Goal: Information Seeking & Learning: Learn about a topic

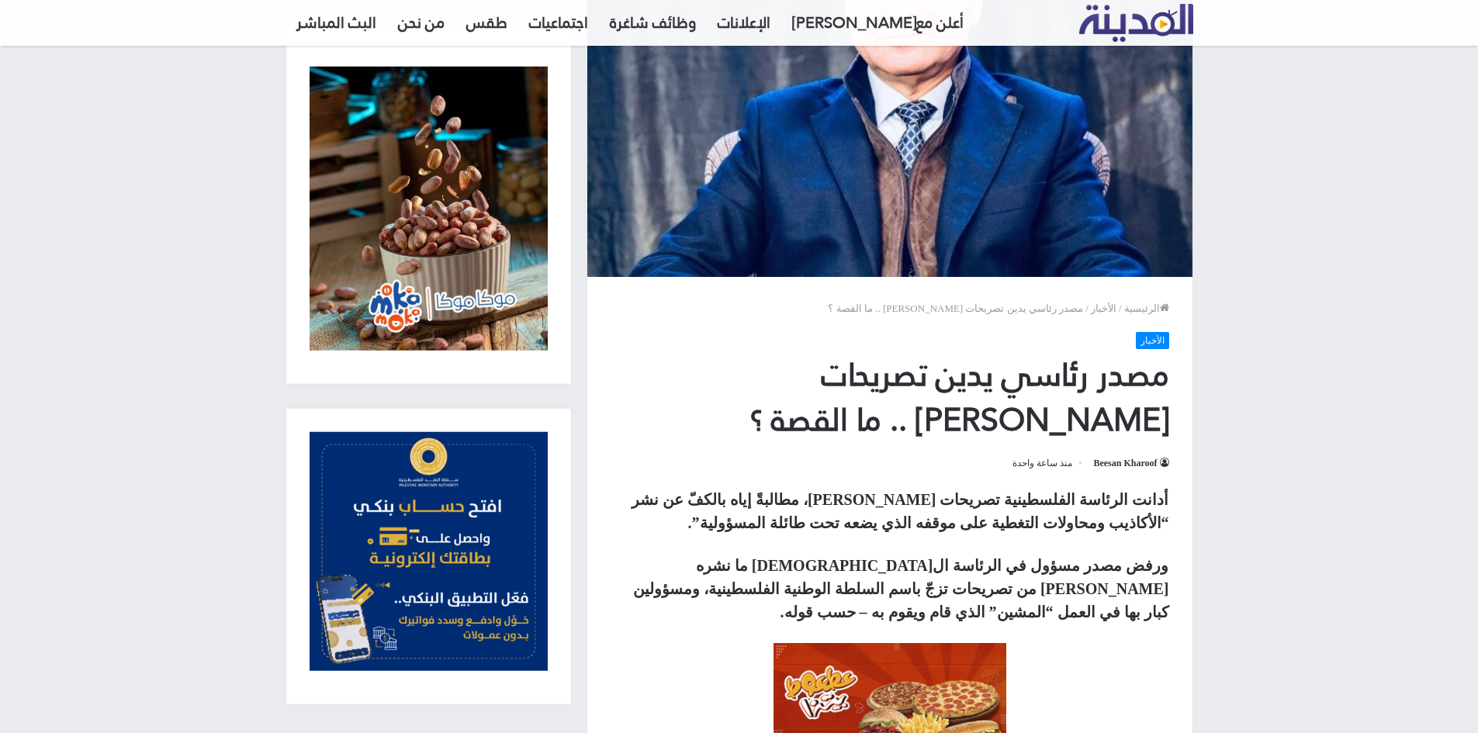
scroll to position [362, 0]
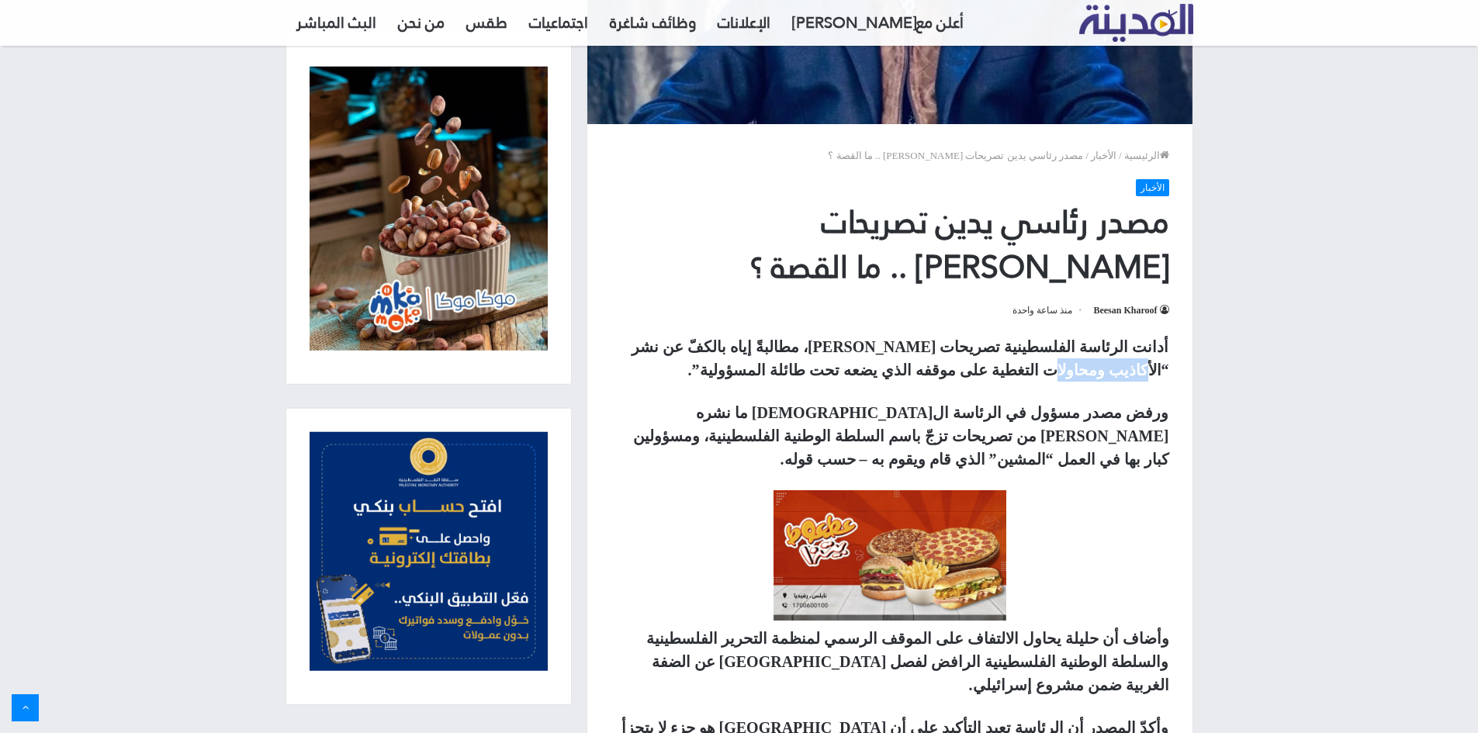
drag, startPoint x: 732, startPoint y: 348, endPoint x: 681, endPoint y: 348, distance: 51.2
click at [681, 348] on strong "أدانت الرئاسة الفلسطينية تصريحات [PERSON_NAME]، مطالبةً إياه بالكفّ عن نشر “الأ…" at bounding box center [901, 358] width 538 height 40
drag, startPoint x: 1121, startPoint y: 368, endPoint x: 958, endPoint y: 369, distance: 163.7
click at [989, 369] on strong "أدانت الرئاسة الفلسطينية تصريحات [PERSON_NAME]، مطالبةً إياه بالكفّ عن نشر “الأ…" at bounding box center [901, 358] width 538 height 40
click at [951, 369] on strong "أدانت الرئاسة الفلسطينية تصريحات [PERSON_NAME]، مطالبةً إياه بالكفّ عن نشر “الأ…" at bounding box center [901, 358] width 538 height 40
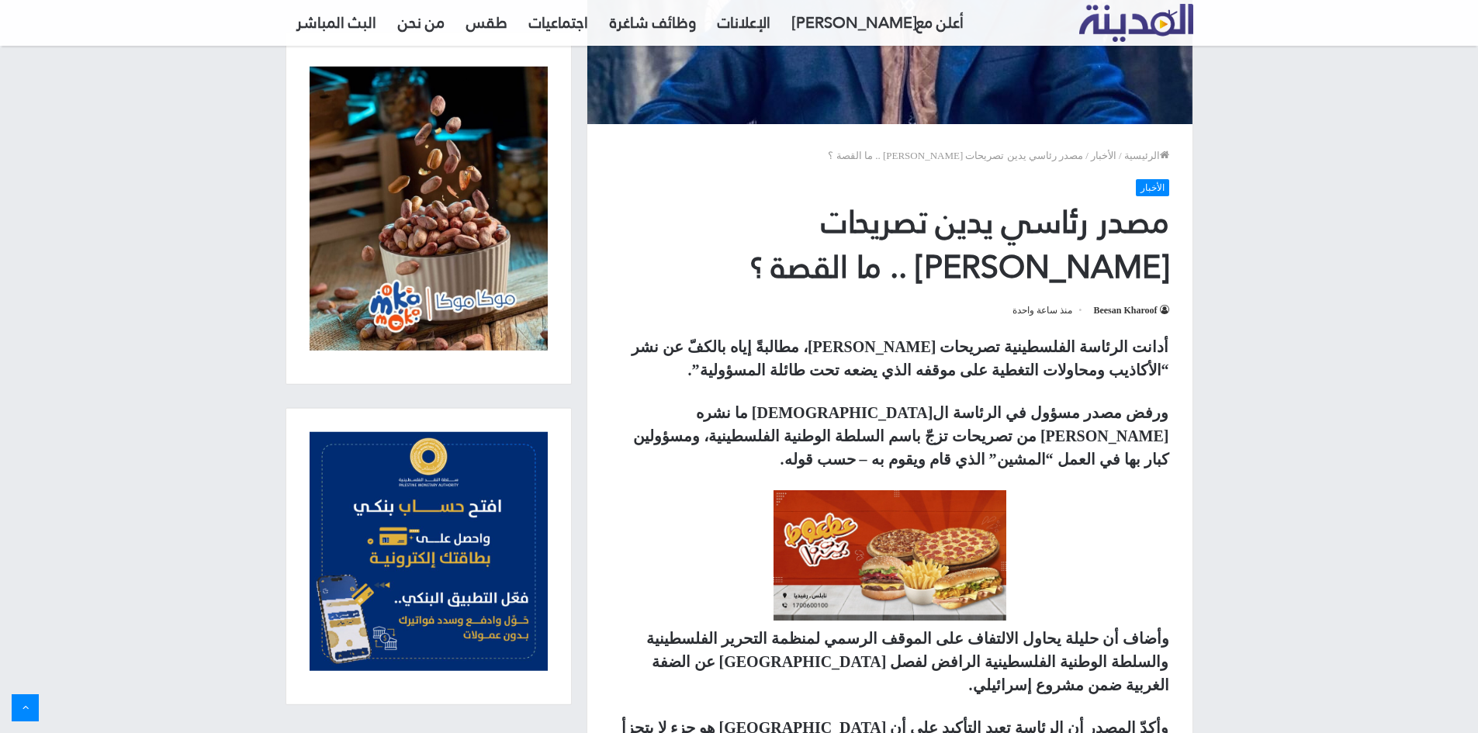
click at [951, 369] on strong "أدانت الرئاسة الفلسطينية تصريحات [PERSON_NAME]، مطالبةً إياه بالكفّ عن نشر “الأ…" at bounding box center [901, 358] width 538 height 40
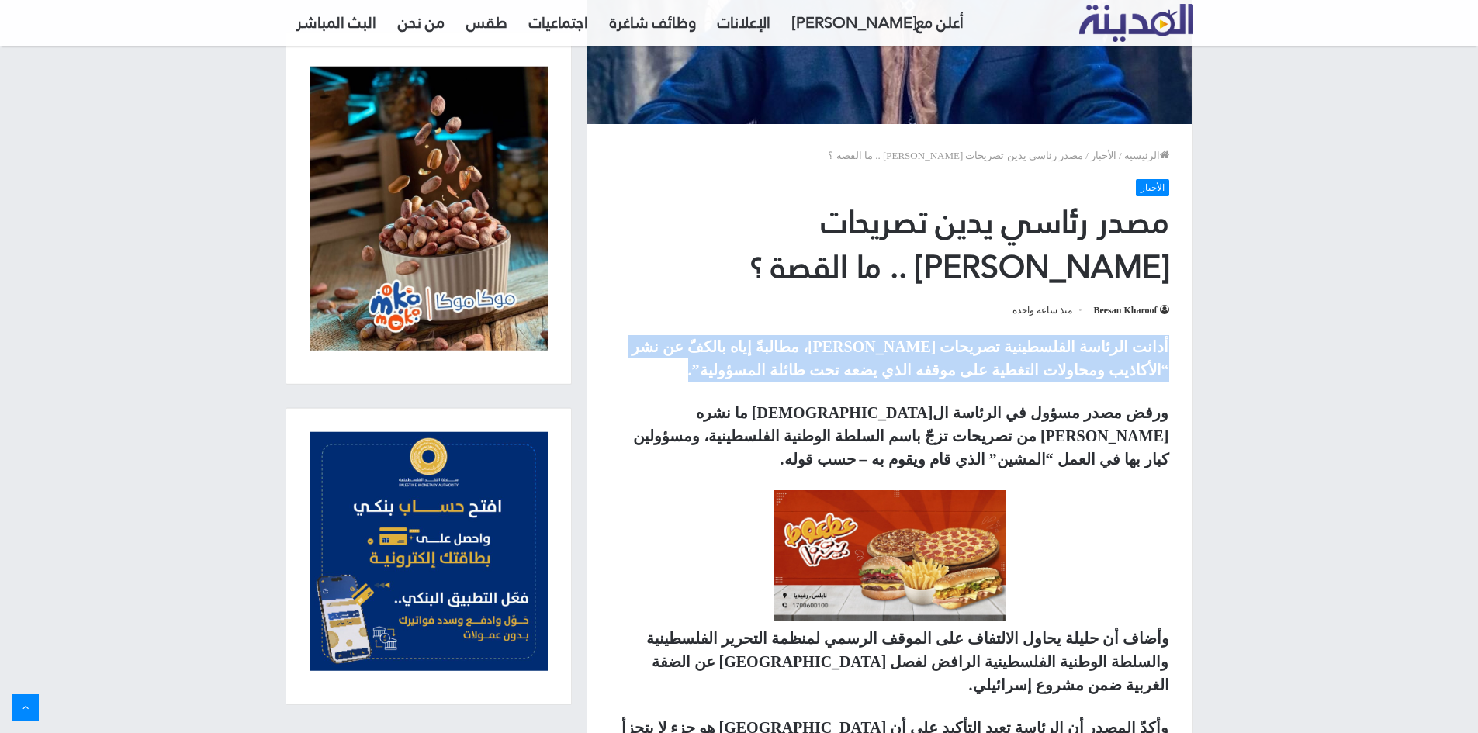
click at [951, 369] on strong "أدانت الرئاسة الفلسطينية تصريحات [PERSON_NAME]، مطالبةً إياه بالكفّ عن نشر “الأ…" at bounding box center [901, 358] width 538 height 40
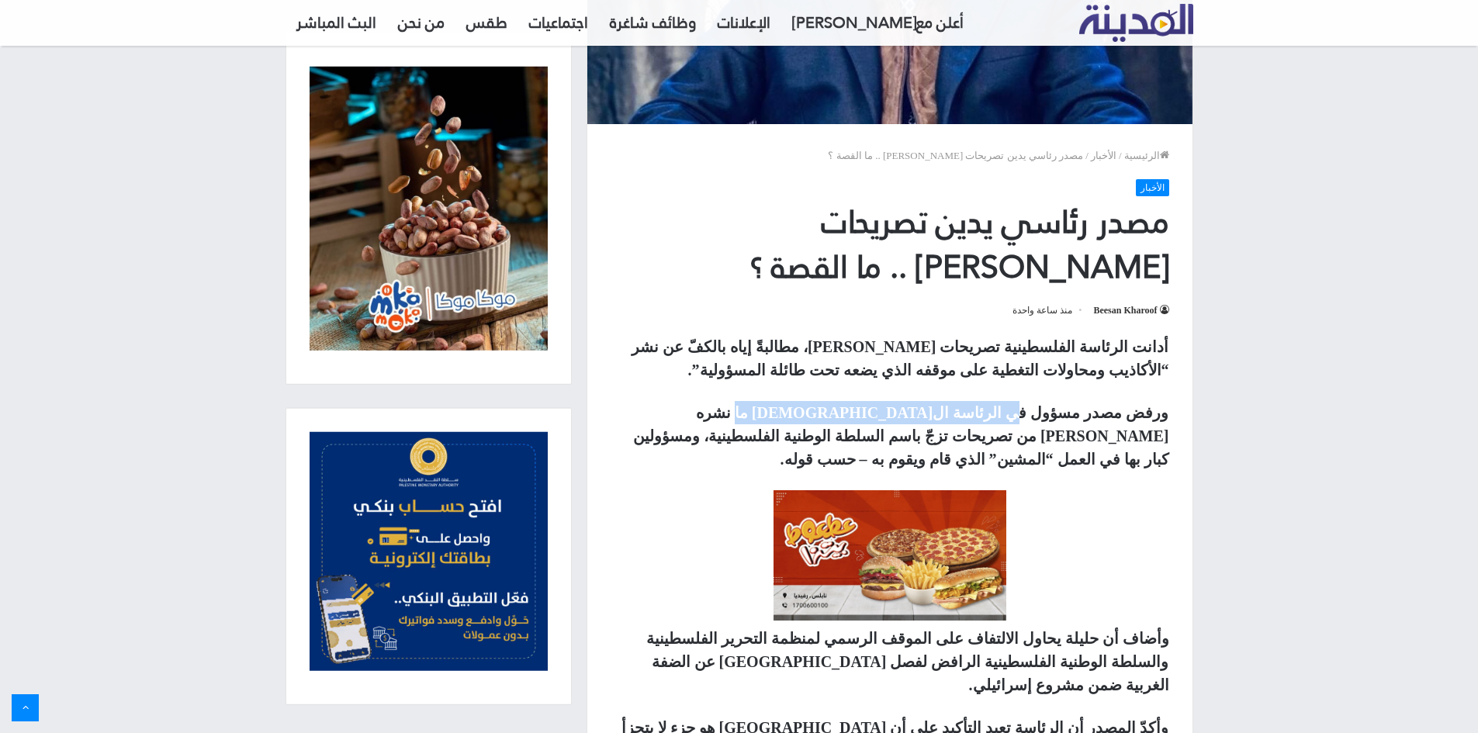
drag, startPoint x: 1042, startPoint y: 413, endPoint x: 854, endPoint y: 411, distance: 187.8
click at [860, 411] on strong "ورفض مصدر مسؤول في الرئاسة ال[DEMOGRAPHIC_DATA] ما نشره [PERSON_NAME] من تصريحا…" at bounding box center [901, 436] width 536 height 64
click at [825, 411] on strong "ورفض مصدر مسؤول في الرئاسة ال[DEMOGRAPHIC_DATA] ما نشره [PERSON_NAME] من تصريحا…" at bounding box center [901, 436] width 536 height 64
click at [846, 414] on strong "ورفض مصدر مسؤول في الرئاسة ال[DEMOGRAPHIC_DATA] ما نشره [PERSON_NAME] من تصريحا…" at bounding box center [901, 436] width 536 height 64
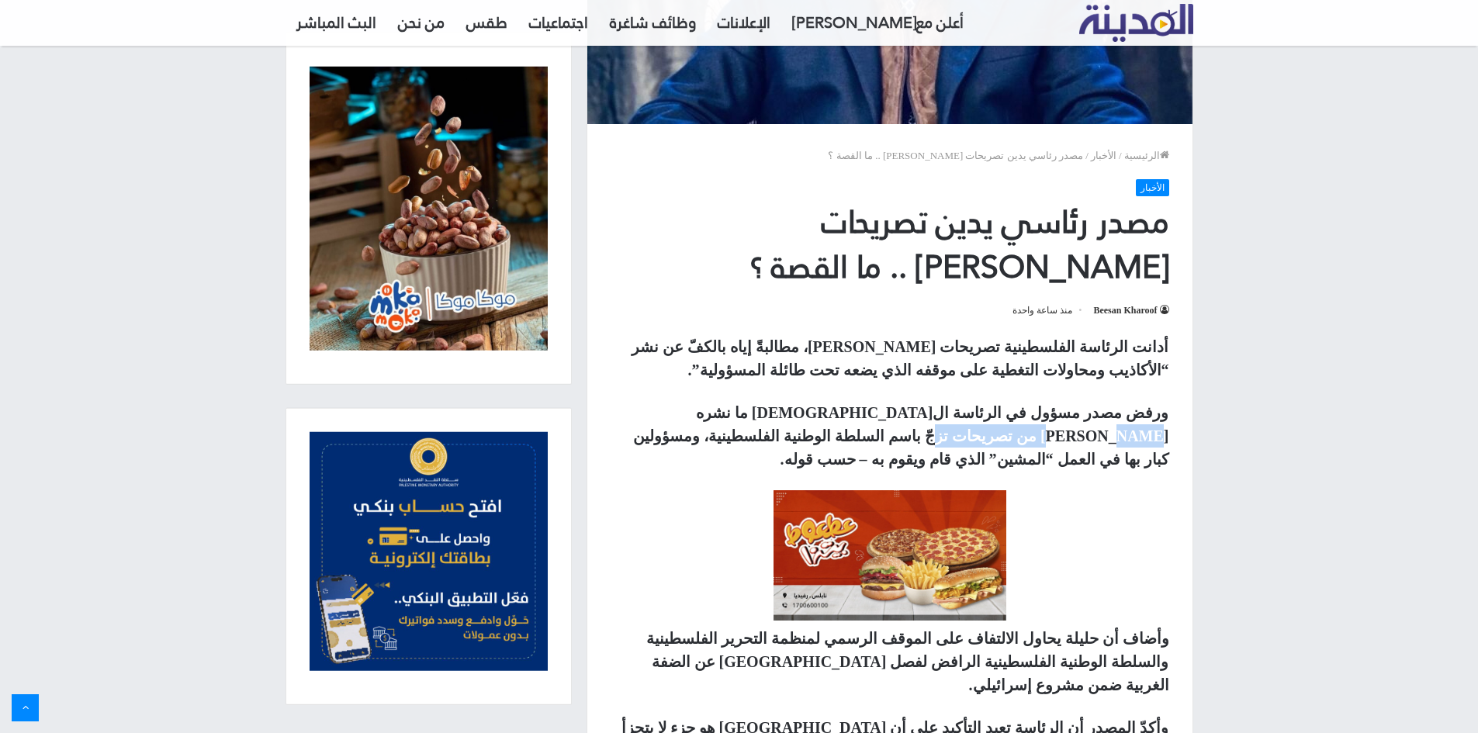
drag, startPoint x: 792, startPoint y: 417, endPoint x: 664, endPoint y: 413, distance: 128.1
click at [671, 411] on strong "ورفض مصدر مسؤول في الرئاسة ال[DEMOGRAPHIC_DATA] ما نشره [PERSON_NAME] من تصريحا…" at bounding box center [901, 436] width 536 height 64
click at [663, 414] on strong "ورفض مصدر مسؤول في الرئاسة ال[DEMOGRAPHIC_DATA] ما نشره [PERSON_NAME] من تصريحا…" at bounding box center [901, 436] width 536 height 64
drag, startPoint x: 1135, startPoint y: 439, endPoint x: 1045, endPoint y: 437, distance: 90.0
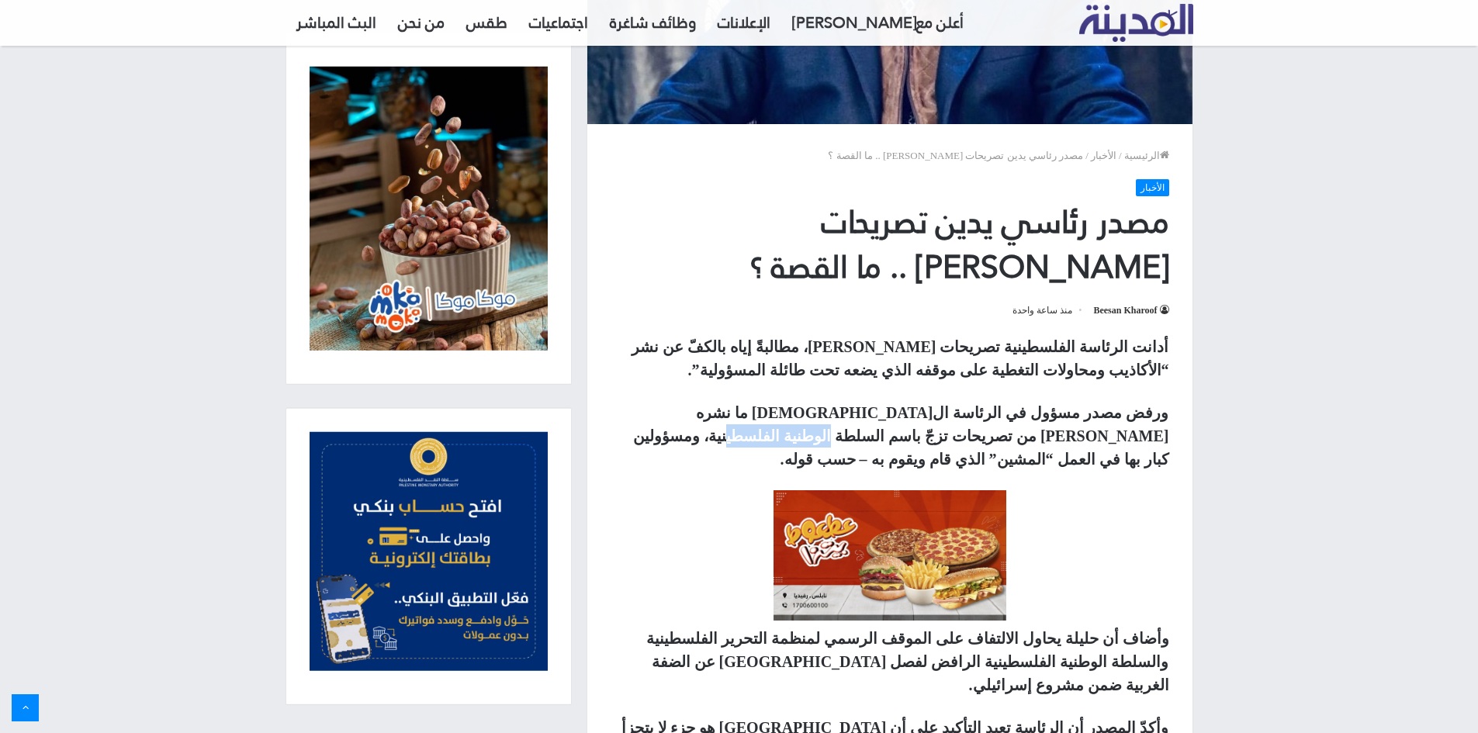
click at [1052, 437] on strong "ورفض مصدر مسؤول في الرئاسة ال[DEMOGRAPHIC_DATA] ما نشره [PERSON_NAME] من تصريحا…" at bounding box center [901, 436] width 536 height 64
drag, startPoint x: 988, startPoint y: 435, endPoint x: 968, endPoint y: 435, distance: 20.2
click at [986, 435] on strong "ورفض مصدر مسؤول في الرئاسة ال[DEMOGRAPHIC_DATA] ما نشره [PERSON_NAME] من تصريحا…" at bounding box center [901, 436] width 536 height 64
drag, startPoint x: 916, startPoint y: 436, endPoint x: 903, endPoint y: 437, distance: 12.4
click at [906, 437] on strong "ورفض مصدر مسؤول في الرئاسة ال[DEMOGRAPHIC_DATA] ما نشره [PERSON_NAME] من تصريحا…" at bounding box center [901, 436] width 536 height 64
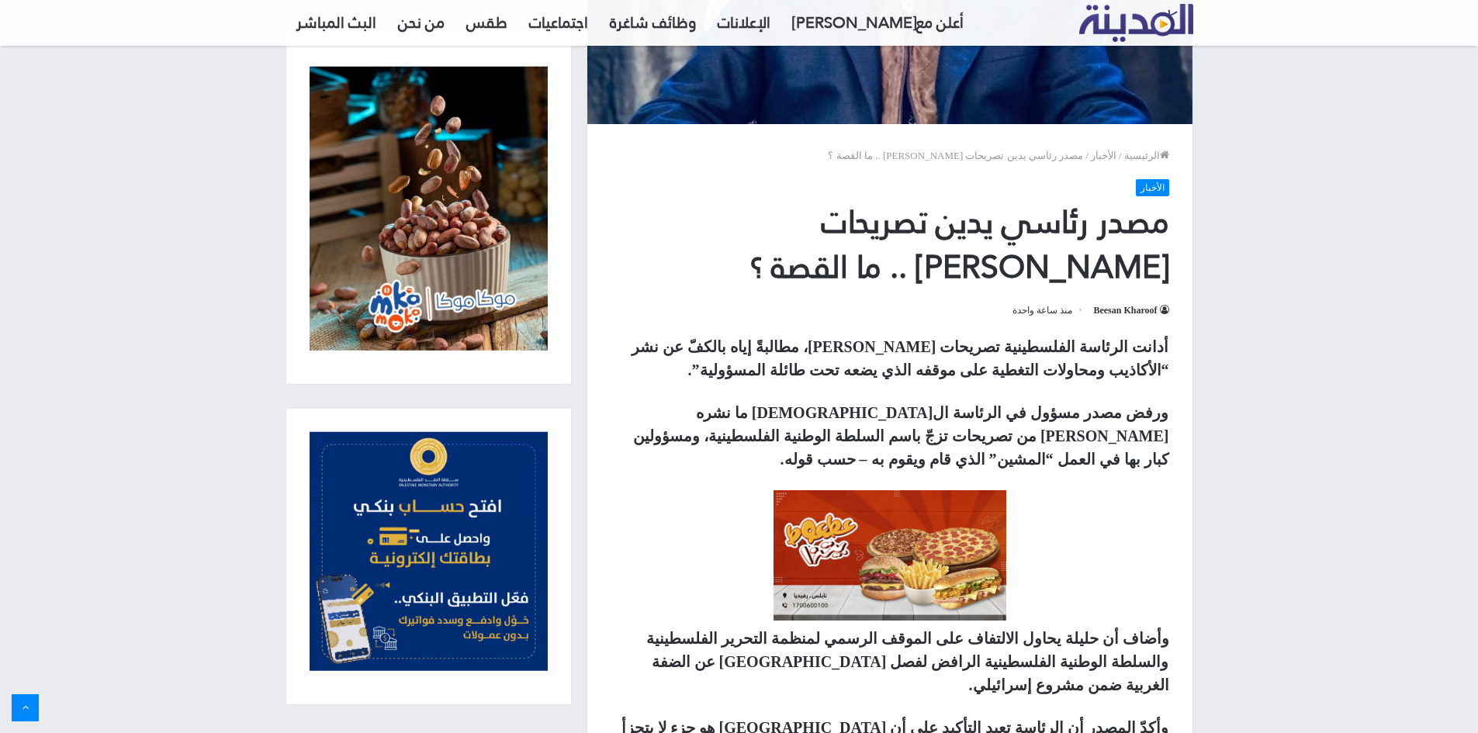
click at [954, 438] on strong "ورفض مصدر مسؤول في الرئاسة ال[DEMOGRAPHIC_DATA] ما نشره [PERSON_NAME] من تصريحا…" at bounding box center [901, 436] width 536 height 64
drag, startPoint x: 930, startPoint y: 336, endPoint x: 780, endPoint y: 355, distance: 151.0
click at [812, 356] on p "أدانت الرئاسة الفلسطينية تصريحات [PERSON_NAME]، مطالبةً إياه بالكفّ عن نشر “الأ…" at bounding box center [890, 358] width 559 height 47
click at [771, 355] on p "أدانت الرئاسة الفلسطينية تصريحات [PERSON_NAME]، مطالبةً إياه بالكفّ عن نشر “الأ…" at bounding box center [890, 358] width 559 height 47
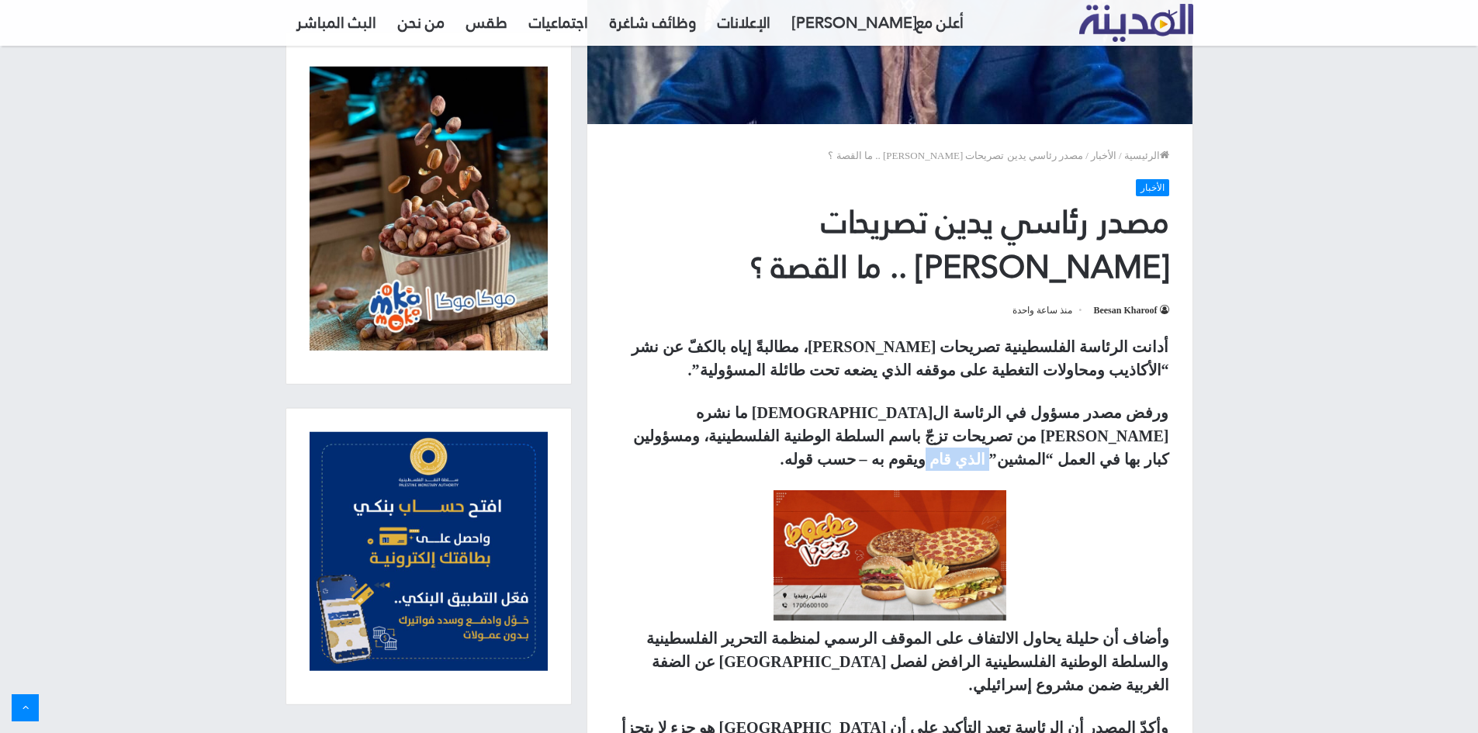
drag, startPoint x: 835, startPoint y: 442, endPoint x: 785, endPoint y: 444, distance: 50.5
click at [785, 443] on strong "ورفض مصدر مسؤول في الرئاسة ال[DEMOGRAPHIC_DATA] ما نشره [PERSON_NAME] من تصريحا…" at bounding box center [901, 436] width 536 height 64
click at [833, 444] on strong "ورفض مصدر مسؤول في الرئاسة ال[DEMOGRAPHIC_DATA] ما نشره [PERSON_NAME] من تصريحا…" at bounding box center [901, 436] width 536 height 64
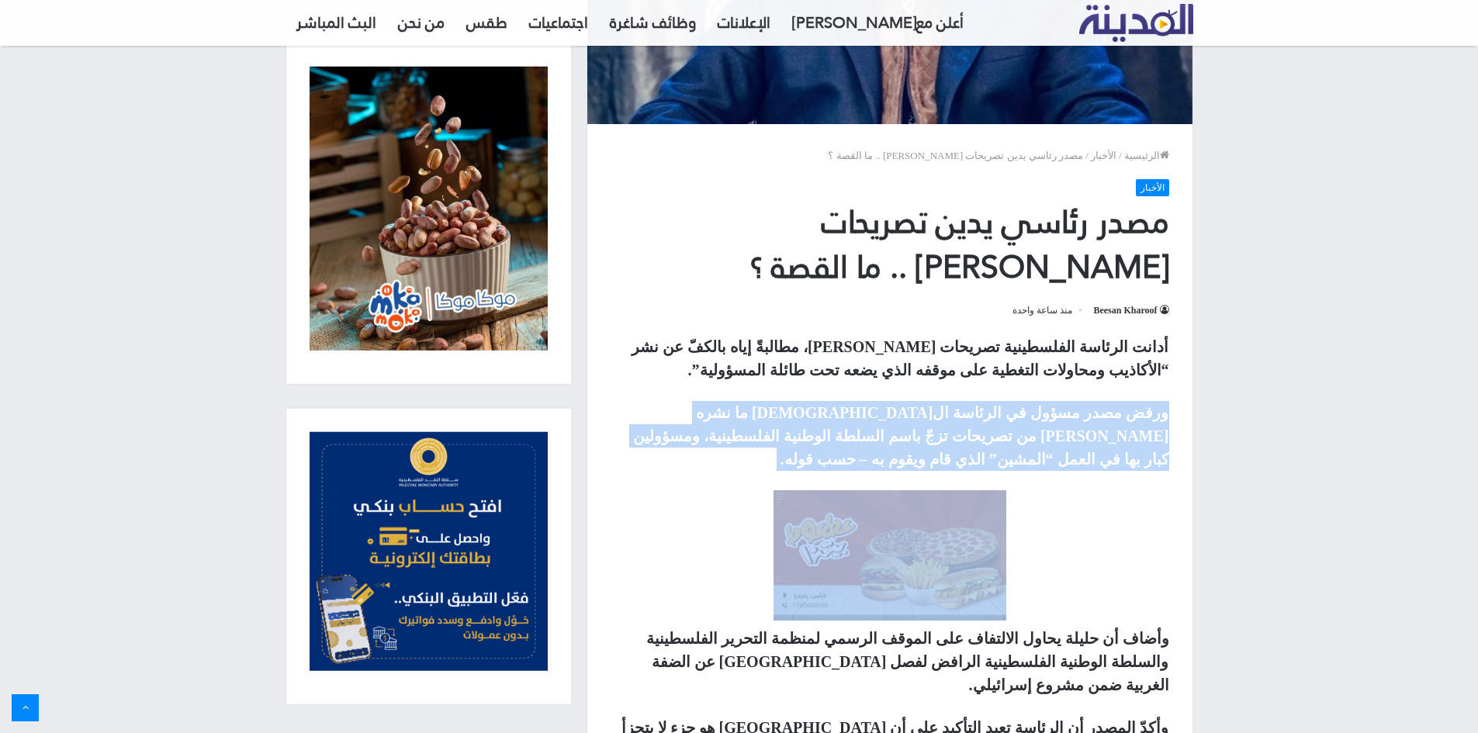
click at [833, 444] on strong "ورفض مصدر مسؤول في الرئاسة ال[DEMOGRAPHIC_DATA] ما نشره [PERSON_NAME] من تصريحا…" at bounding box center [901, 436] width 536 height 64
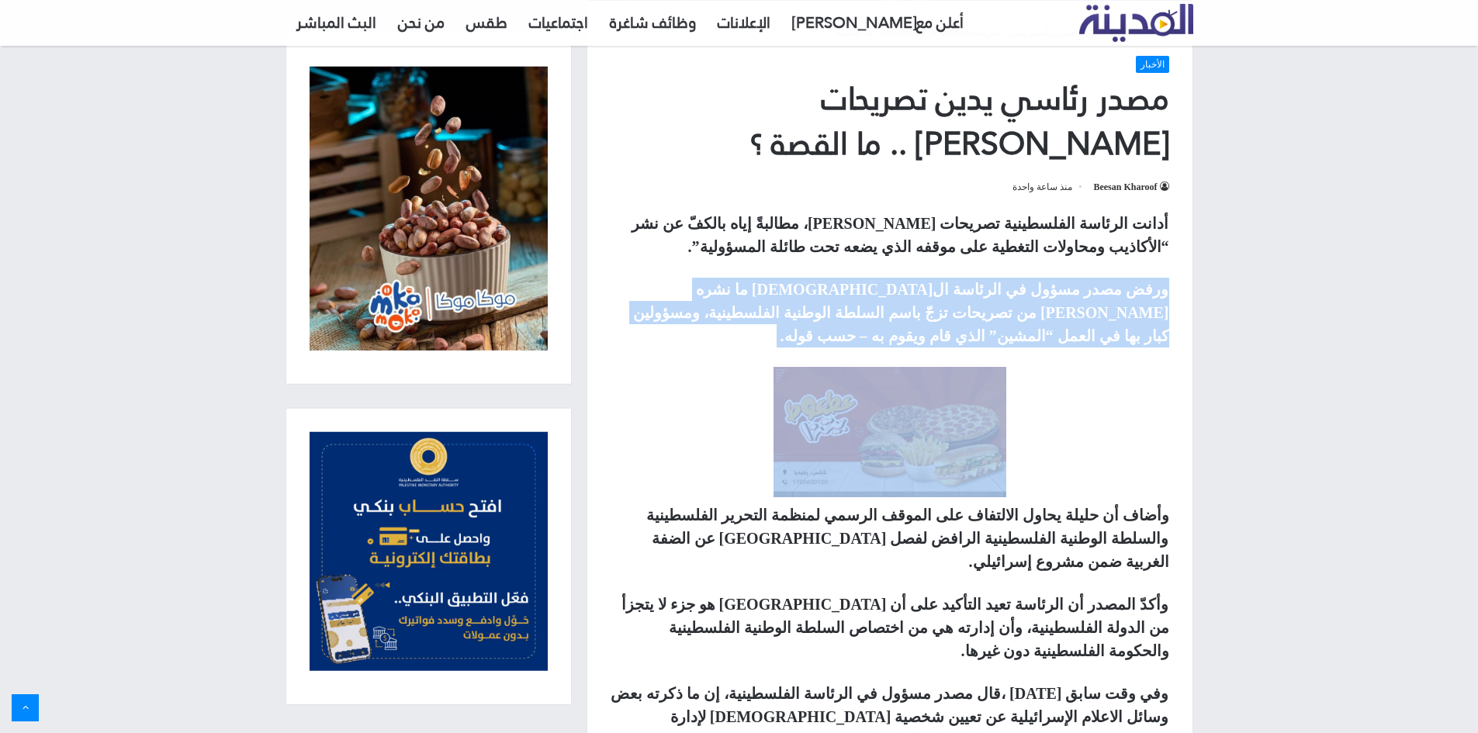
scroll to position [543, 0]
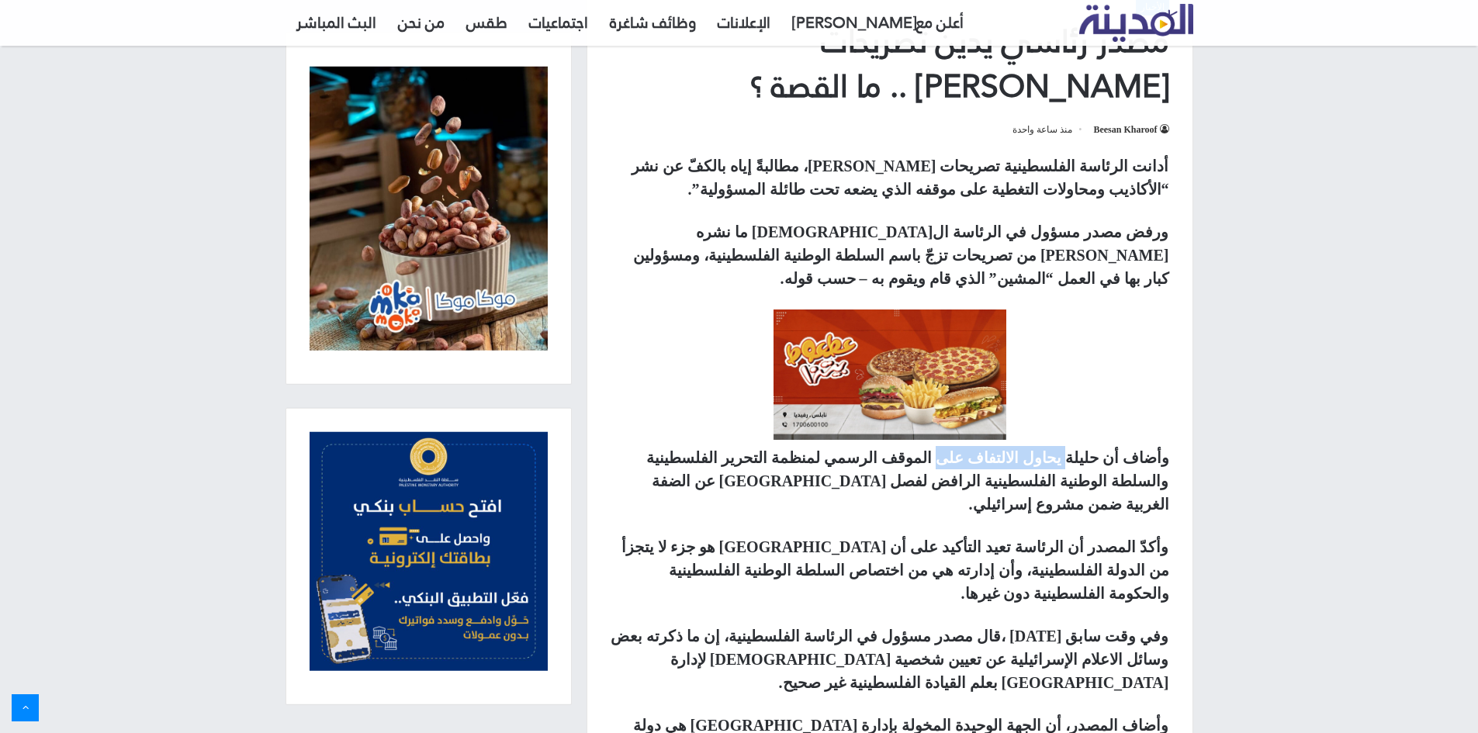
drag, startPoint x: 1086, startPoint y: 431, endPoint x: 981, endPoint y: 432, distance: 105.5
click at [982, 449] on strong "وأضاف أن حليلة يحاول الالتفاف على الموقف الرسمي لمنظمة التحرير الفلسطينية والسل…" at bounding box center [907, 481] width 523 height 64
click at [1047, 449] on strong "وأضاف أن حليلة يحاول الالتفاف على الموقف الرسمي لمنظمة التحرير الفلسطينية والسل…" at bounding box center [907, 481] width 523 height 64
drag, startPoint x: 1084, startPoint y: 431, endPoint x: 926, endPoint y: 431, distance: 158.3
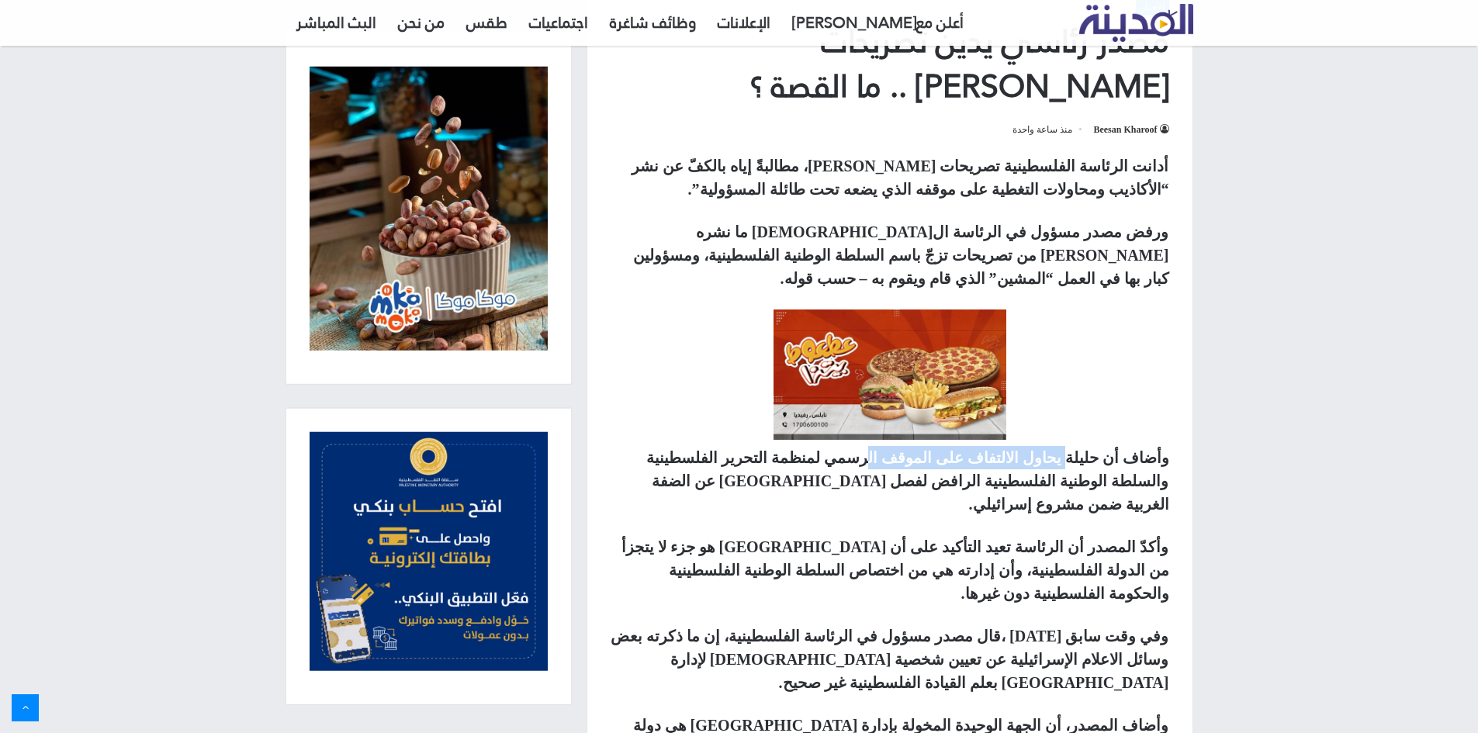
click at [932, 449] on strong "وأضاف أن حليلة يحاول الالتفاف على الموقف الرسمي لمنظمة التحرير الفلسطينية والسل…" at bounding box center [907, 481] width 523 height 64
click at [923, 449] on strong "وأضاف أن حليلة يحاول الالتفاف على الموقف الرسمي لمنظمة التحرير الفلسطينية والسل…" at bounding box center [907, 481] width 523 height 64
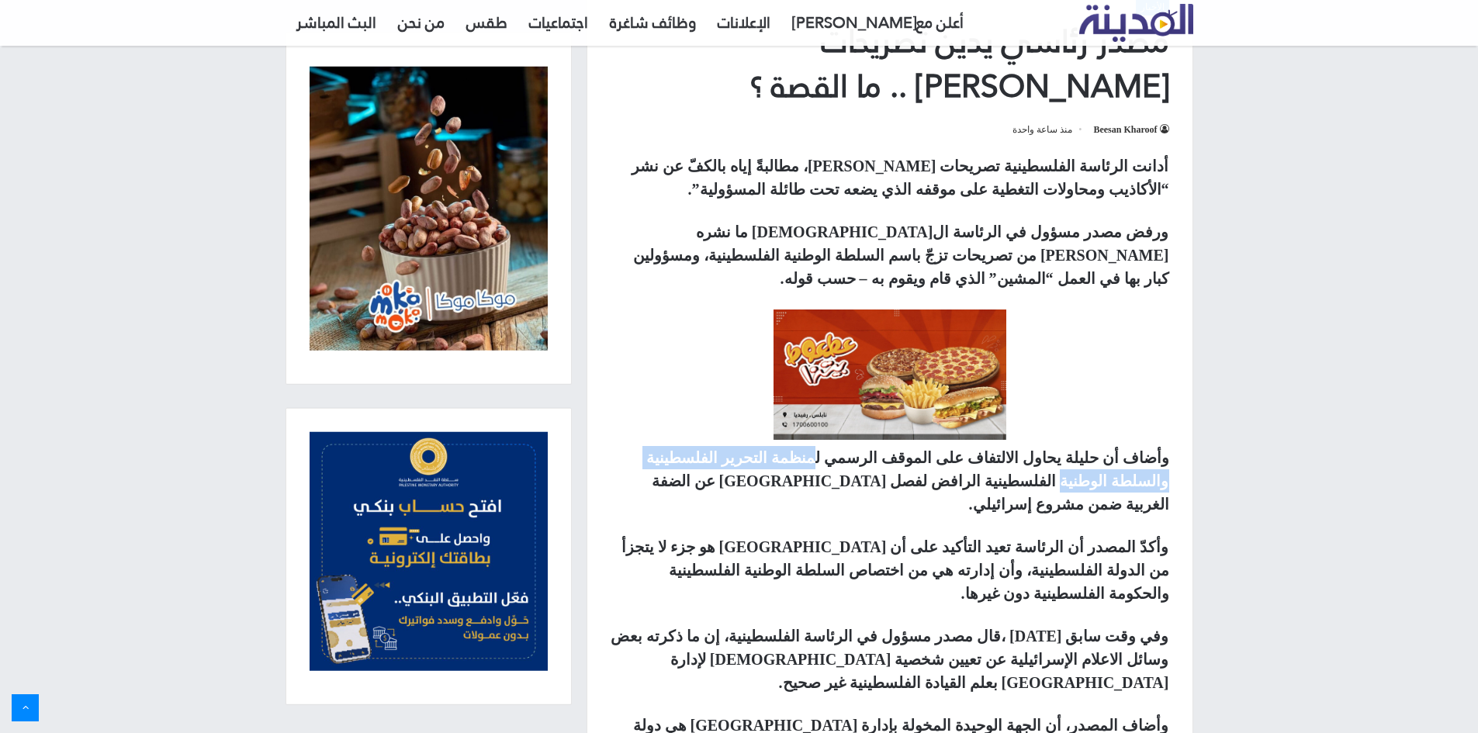
drag, startPoint x: 893, startPoint y: 434, endPoint x: 681, endPoint y: 434, distance: 212.6
click at [681, 449] on strong "وأضاف أن حليلة يحاول الالتفاف على الموقف الرسمي لمنظمة التحرير الفلسطينية والسل…" at bounding box center [907, 481] width 523 height 64
drag, startPoint x: 1147, startPoint y: 462, endPoint x: 1083, endPoint y: 455, distance: 64.8
click at [1089, 455] on strong "وأضاف أن حليلة يحاول الالتفاف على الموقف الرسمي لمنظمة التحرير الفلسطينية والسل…" at bounding box center [907, 481] width 523 height 64
click at [1070, 456] on strong "وأضاف أن حليلة يحاول الالتفاف على الموقف الرسمي لمنظمة التحرير الفلسطينية والسل…" at bounding box center [907, 481] width 523 height 64
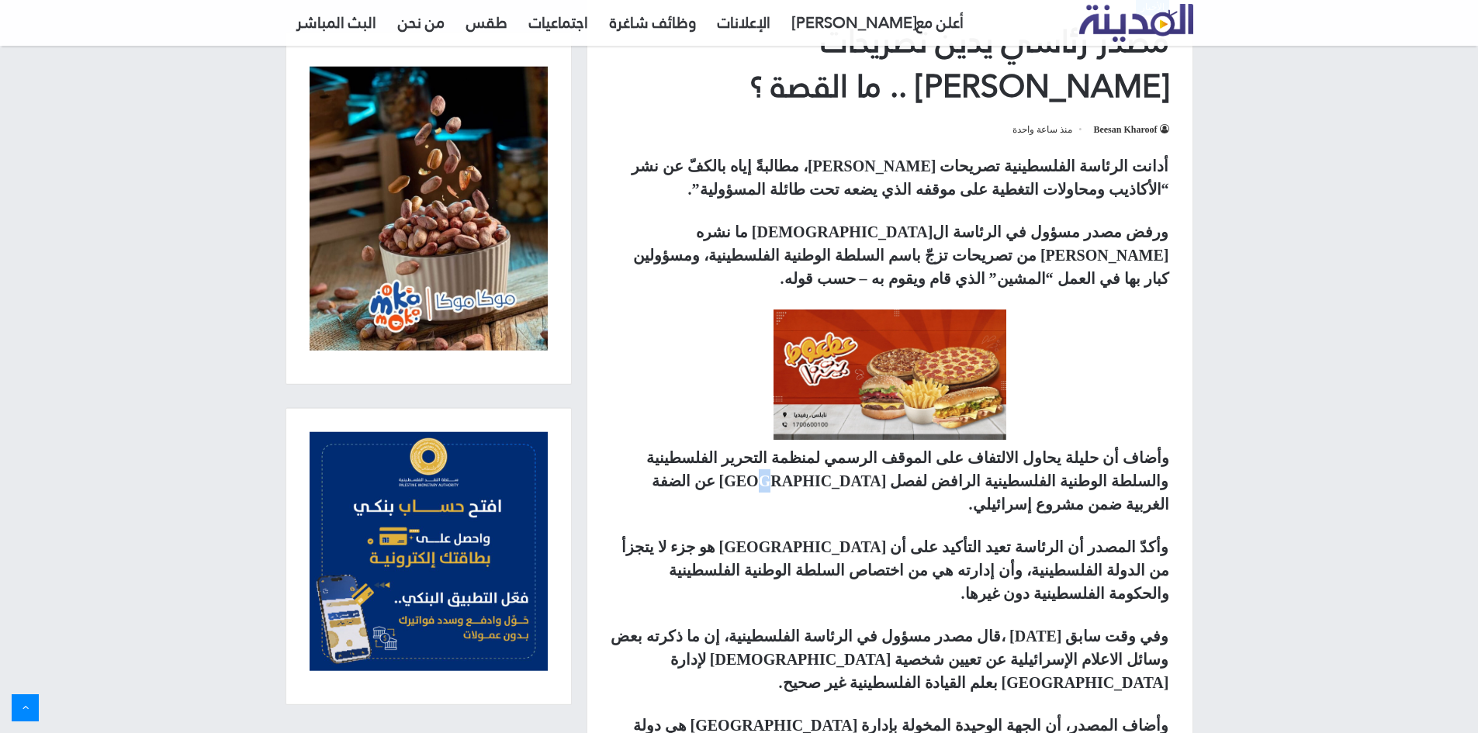
click at [1070, 456] on strong "وأضاف أن حليلة يحاول الالتفاف على الموقف الرسمي لمنظمة التحرير الفلسطينية والسل…" at bounding box center [907, 481] width 523 height 64
drag, startPoint x: 1010, startPoint y: 461, endPoint x: 818, endPoint y: 461, distance: 191.7
click at [818, 461] on p "وأضاف أن حليلة يحاول الالتفاف على الموقف الرسمي لمنظمة التحرير الفلسطينية والسل…" at bounding box center [890, 481] width 559 height 70
drag, startPoint x: 1128, startPoint y: 493, endPoint x: 890, endPoint y: 494, distance: 238.2
click at [905, 539] on strong "وأكدّ المصدر أن الرئاسة تعيد التأكيد على أن [GEOGRAPHIC_DATA] هو جزء لا يتجزأ م…" at bounding box center [896, 571] width 548 height 64
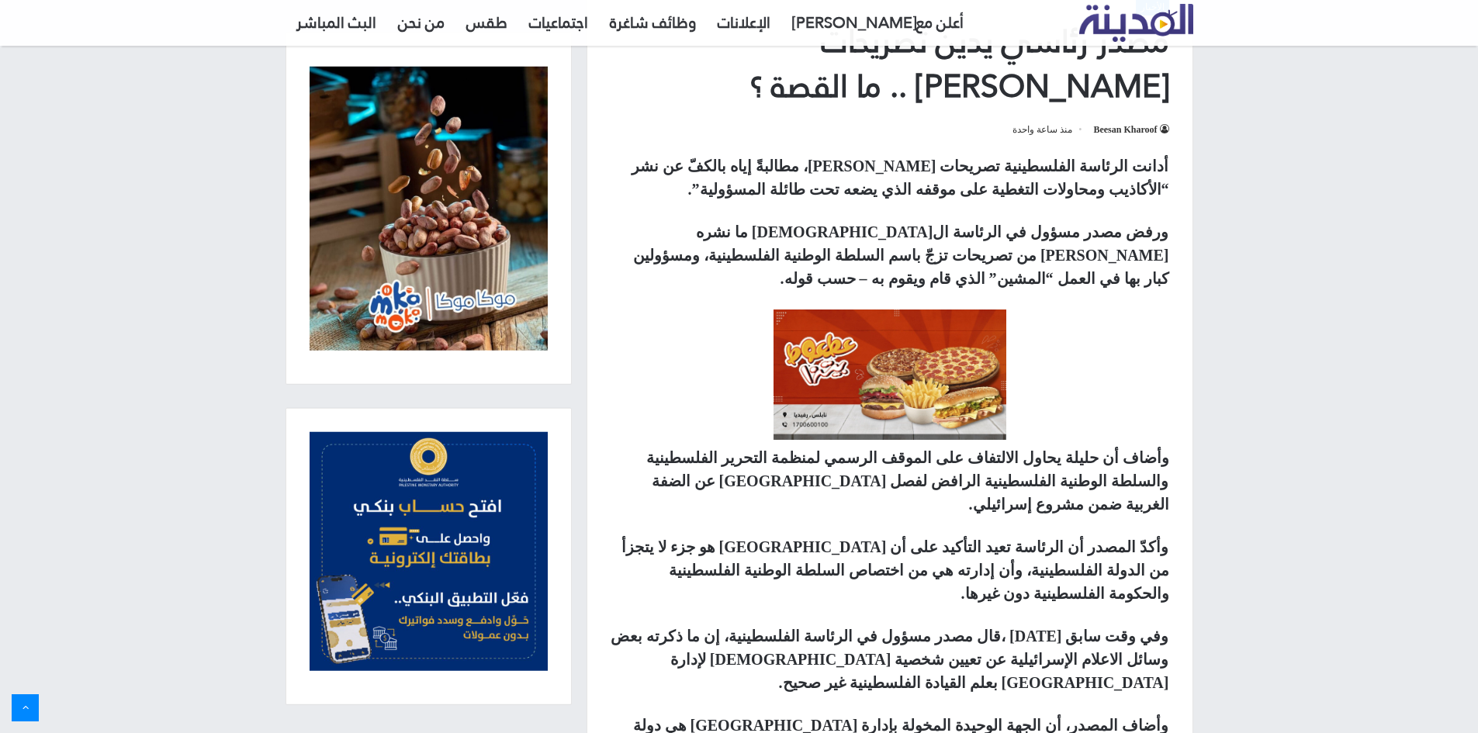
click at [968, 539] on strong "وأكدّ المصدر أن الرئاسة تعيد التأكيد على أن [GEOGRAPHIC_DATA] هو جزء لا يتجزأ م…" at bounding box center [896, 571] width 548 height 64
drag, startPoint x: 1002, startPoint y: 495, endPoint x: 757, endPoint y: 498, distance: 244.5
click at [760, 539] on strong "وأكدّ المصدر أن الرئاسة تعيد التأكيد على أن [GEOGRAPHIC_DATA] هو جزء لا يتجزأ م…" at bounding box center [896, 571] width 548 height 64
click at [837, 539] on strong "وأكدّ المصدر أن الرئاسة تعيد التأكيد على أن [GEOGRAPHIC_DATA] هو جزء لا يتجزأ م…" at bounding box center [896, 571] width 548 height 64
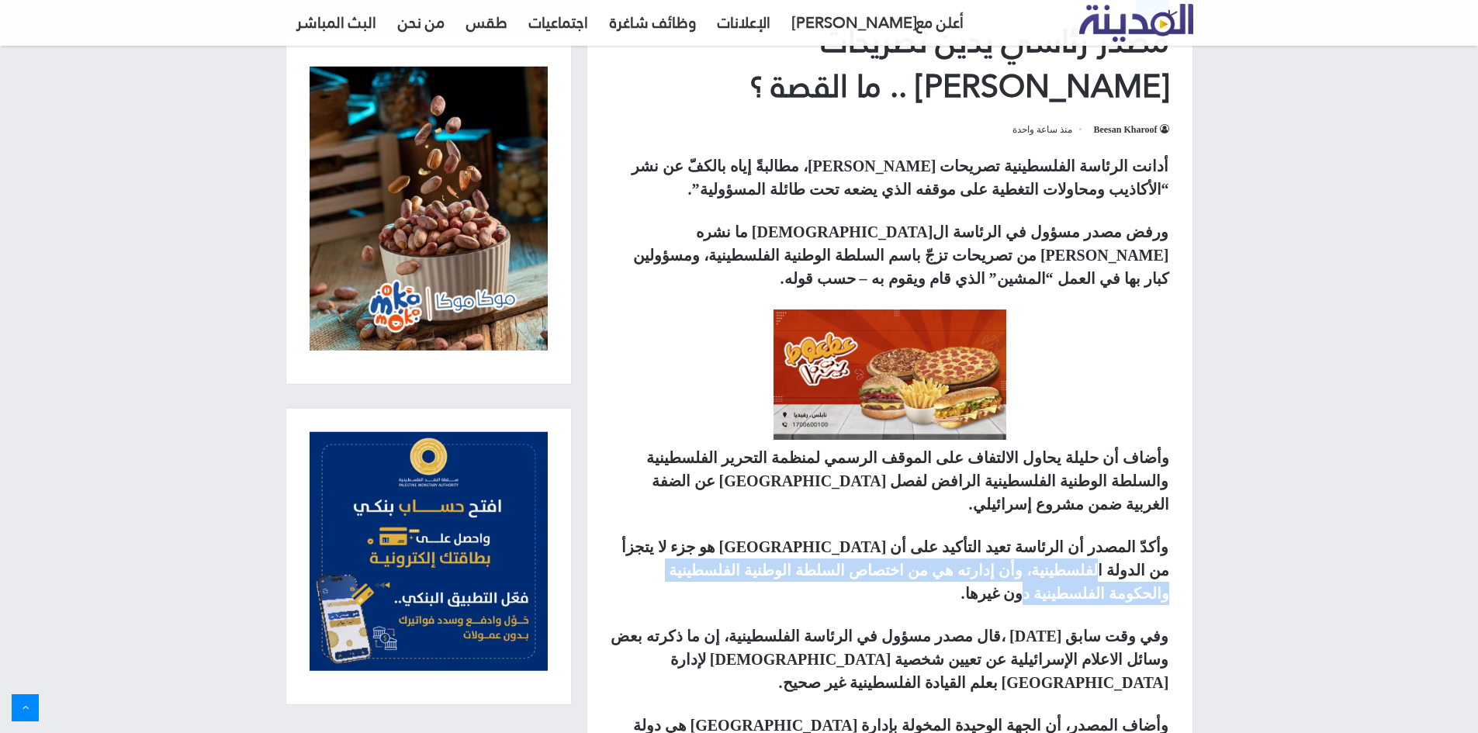
drag, startPoint x: 682, startPoint y: 505, endPoint x: 785, endPoint y: 529, distance: 106.0
click at [785, 535] on p "وأكدّ المصدر أن الرئاسة تعيد التأكيد على أن [GEOGRAPHIC_DATA] هو جزء لا يتجزأ م…" at bounding box center [890, 570] width 559 height 70
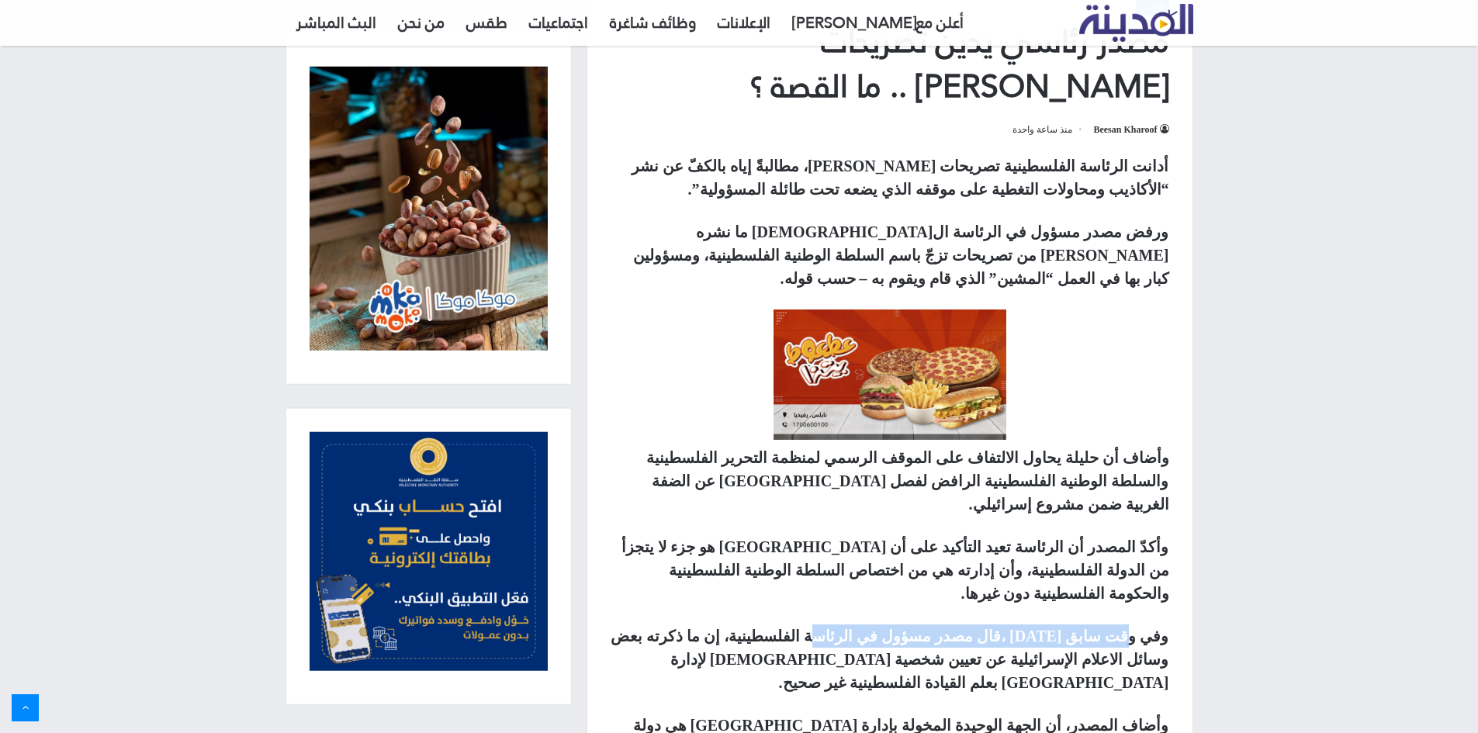
drag, startPoint x: 1135, startPoint y: 569, endPoint x: 900, endPoint y: 570, distance: 235.1
click at [903, 628] on strong "وفي وقت سابق [DATE] ،قال مصدر مسؤول في الرئاسة الفلسطينية، إن ما ذكرته بعض وسائ…" at bounding box center [890, 660] width 558 height 64
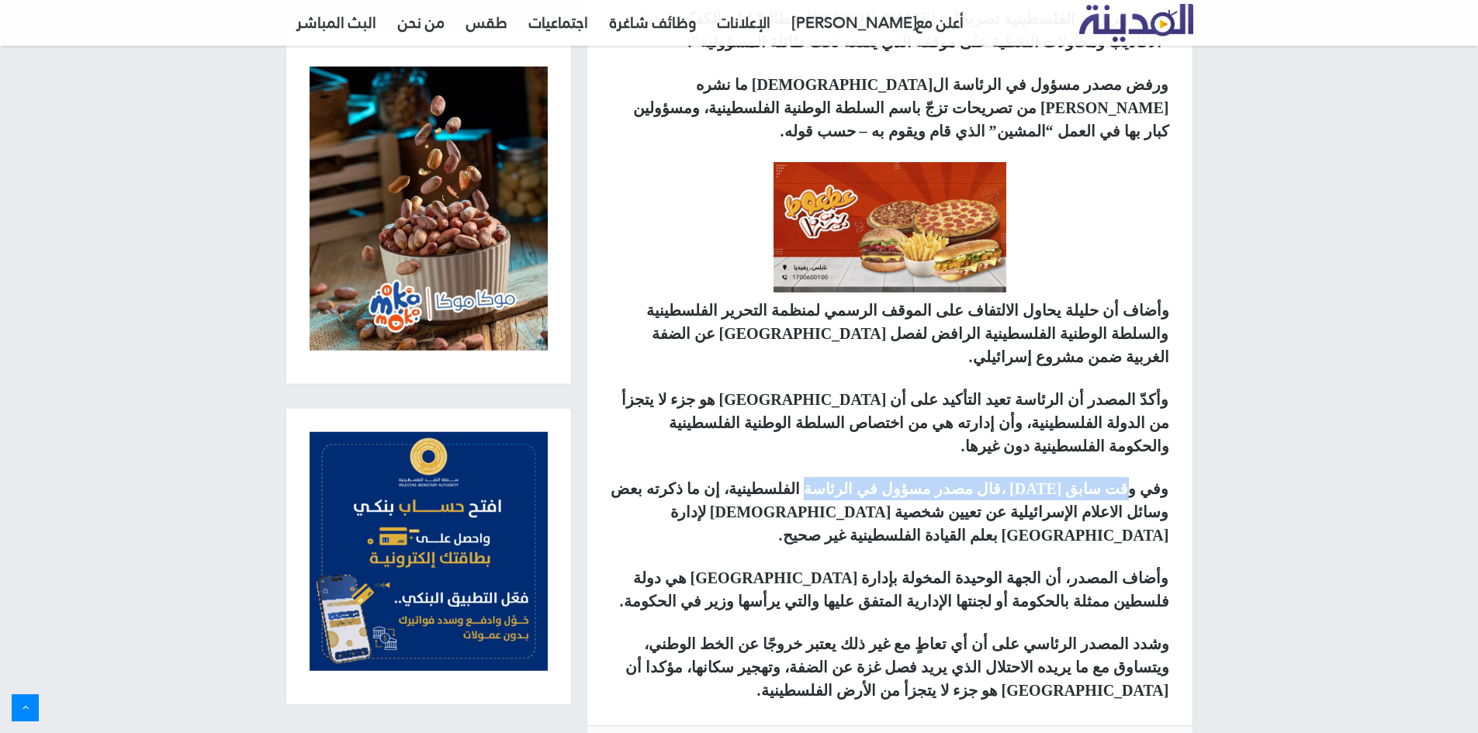
scroll to position [724, 0]
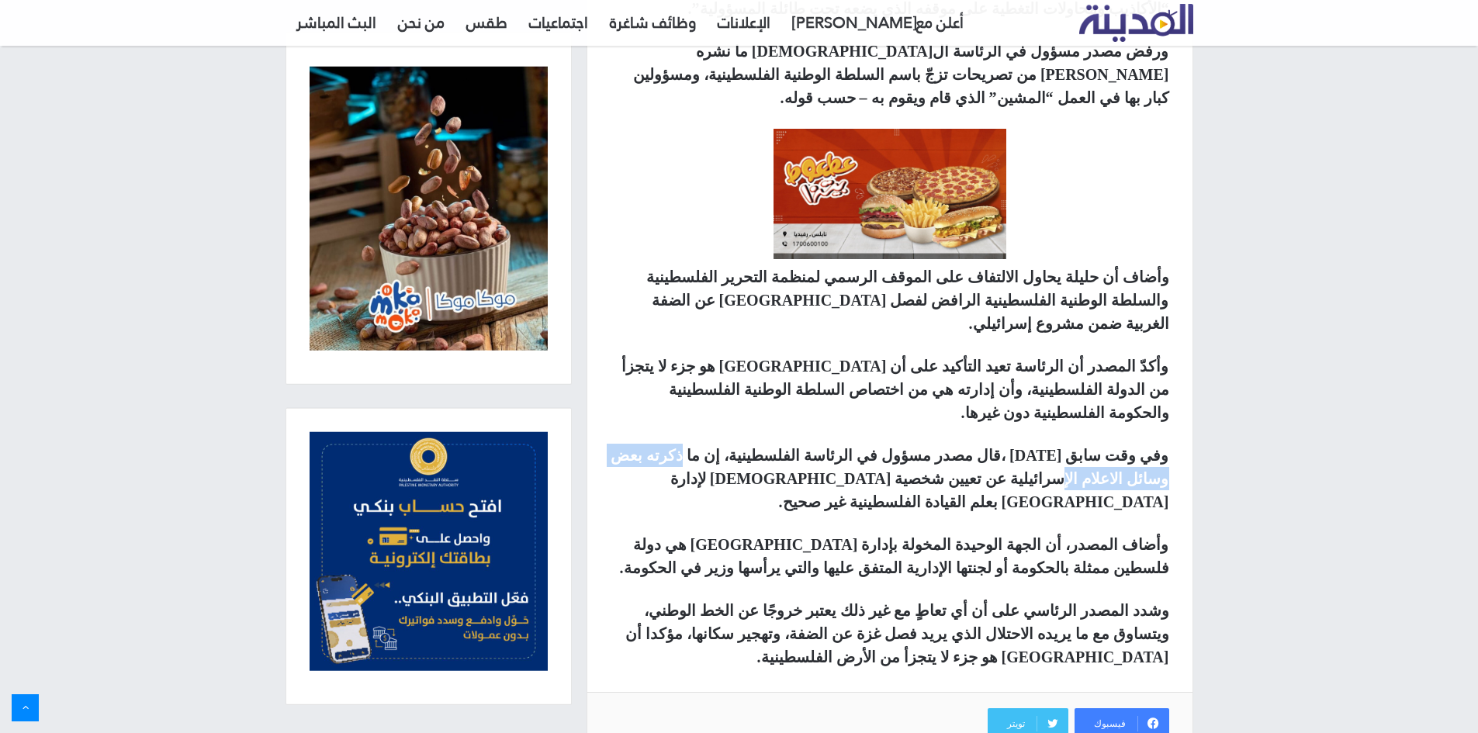
drag, startPoint x: 805, startPoint y: 390, endPoint x: 646, endPoint y: 390, distance: 158.3
click at [650, 447] on strong "وفي وقت سابق [DATE] ،قال مصدر مسؤول في الرئاسة الفلسطينية، إن ما ذكرته بعض وسائ…" at bounding box center [890, 479] width 558 height 64
drag, startPoint x: 1130, startPoint y: 400, endPoint x: 1004, endPoint y: 404, distance: 125.8
click at [1004, 444] on p "وفي وقت سابق [DATE] ،قال مصدر مسؤول في الرئاسة الفلسطينية، إن ما ذكرته بعض وسائ…" at bounding box center [890, 479] width 559 height 70
click at [979, 447] on strong "وفي وقت سابق [DATE] ،قال مصدر مسؤول في الرئاسة الفلسطينية، إن ما ذكرته بعض وسائ…" at bounding box center [890, 479] width 558 height 64
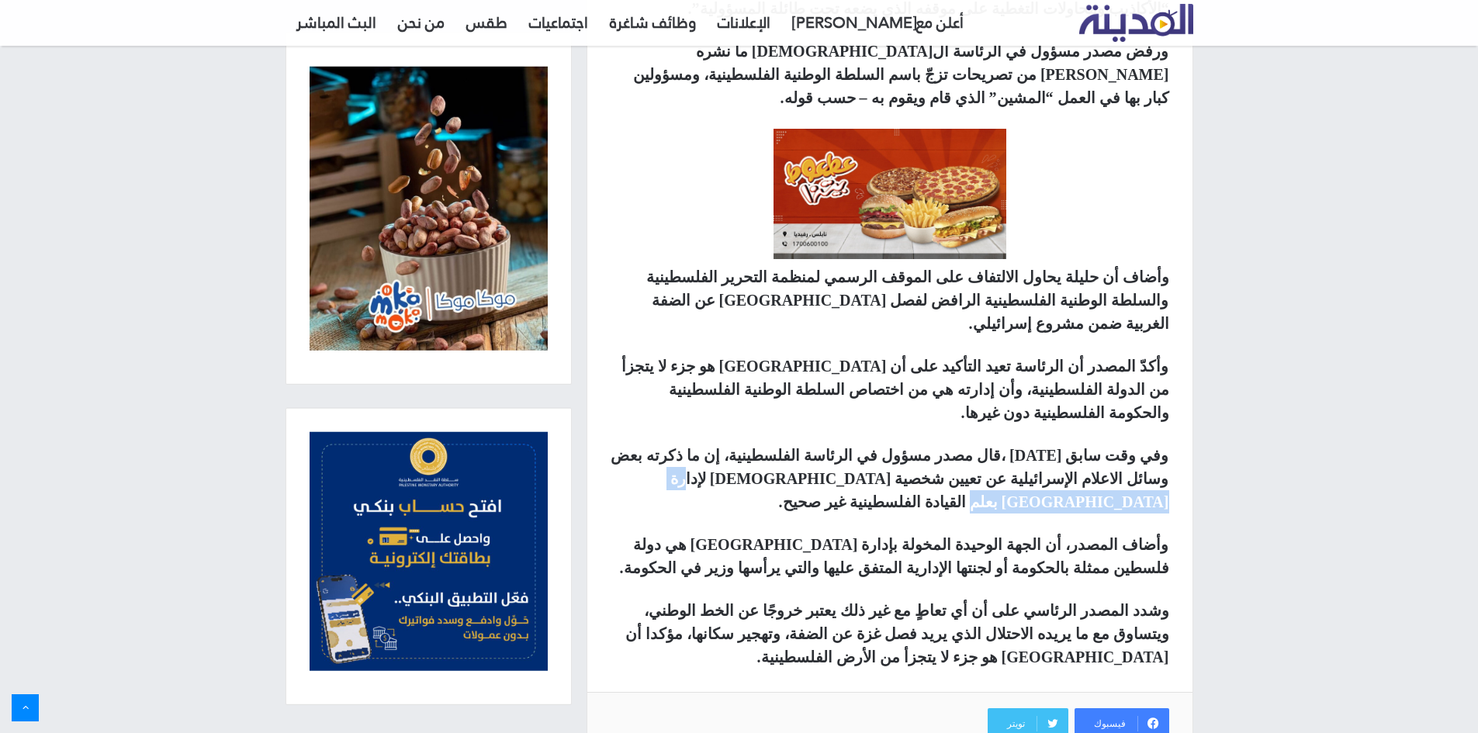
drag, startPoint x: 920, startPoint y: 410, endPoint x: 802, endPoint y: 409, distance: 118.0
click at [804, 447] on strong "وفي وقت سابق [DATE] ،قال مصدر مسؤول في الرئاسة الفلسطينية، إن ما ذكرته بعض وسائ…" at bounding box center [890, 479] width 558 height 64
click at [764, 444] on p "وفي وقت سابق [DATE] ،قال مصدر مسؤول في الرئاسة الفلسطينية، إن ما ذكرته بعض وسائ…" at bounding box center [890, 479] width 559 height 70
click at [759, 444] on p "وفي وقت سابق [DATE] ،قال مصدر مسؤول في الرئاسة الفلسطينية، إن ما ذكرته بعض وسائ…" at bounding box center [890, 479] width 559 height 70
click at [804, 447] on strong "وفي وقت سابق [DATE] ،قال مصدر مسؤول في الرئاسة الفلسطينية، إن ما ذكرته بعض وسائ…" at bounding box center [890, 479] width 558 height 64
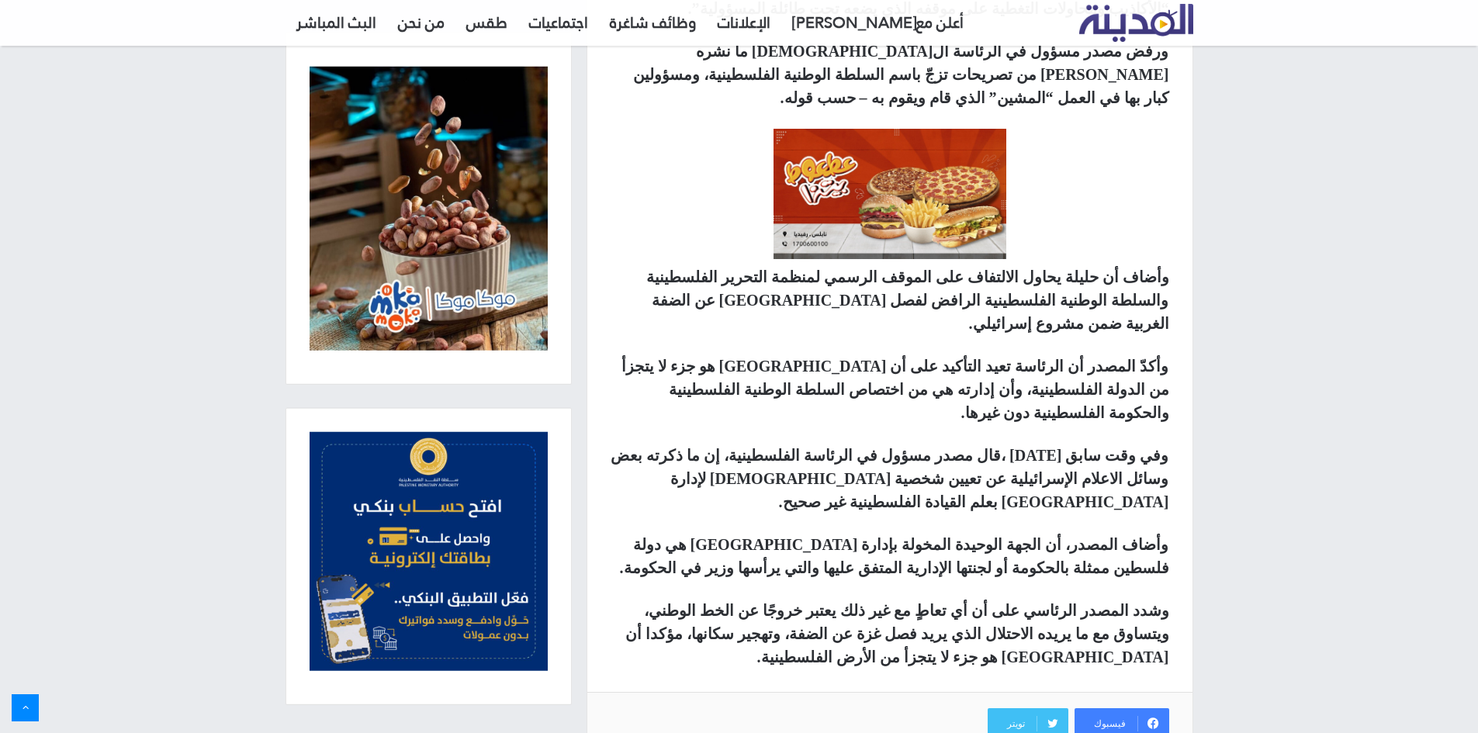
click at [802, 447] on strong "وفي وقت سابق [DATE] ،قال مصدر مسؤول في الرئاسة الفلسطينية، إن ما ذكرته بعض وسائ…" at bounding box center [890, 479] width 558 height 64
drag, startPoint x: 1051, startPoint y: 451, endPoint x: 872, endPoint y: 451, distance: 178.5
click at [874, 536] on strong "وأضاف المصدر، أن الجهة الوحيدة المخولة بإدارة [GEOGRAPHIC_DATA] هي دولة فلسطين …" at bounding box center [894, 556] width 549 height 40
click at [851, 536] on strong "وأضاف المصدر، أن الجهة الوحيدة المخولة بإدارة [GEOGRAPHIC_DATA] هي دولة فلسطين …" at bounding box center [894, 556] width 549 height 40
drag, startPoint x: 753, startPoint y: 442, endPoint x: 989, endPoint y: 472, distance: 237.7
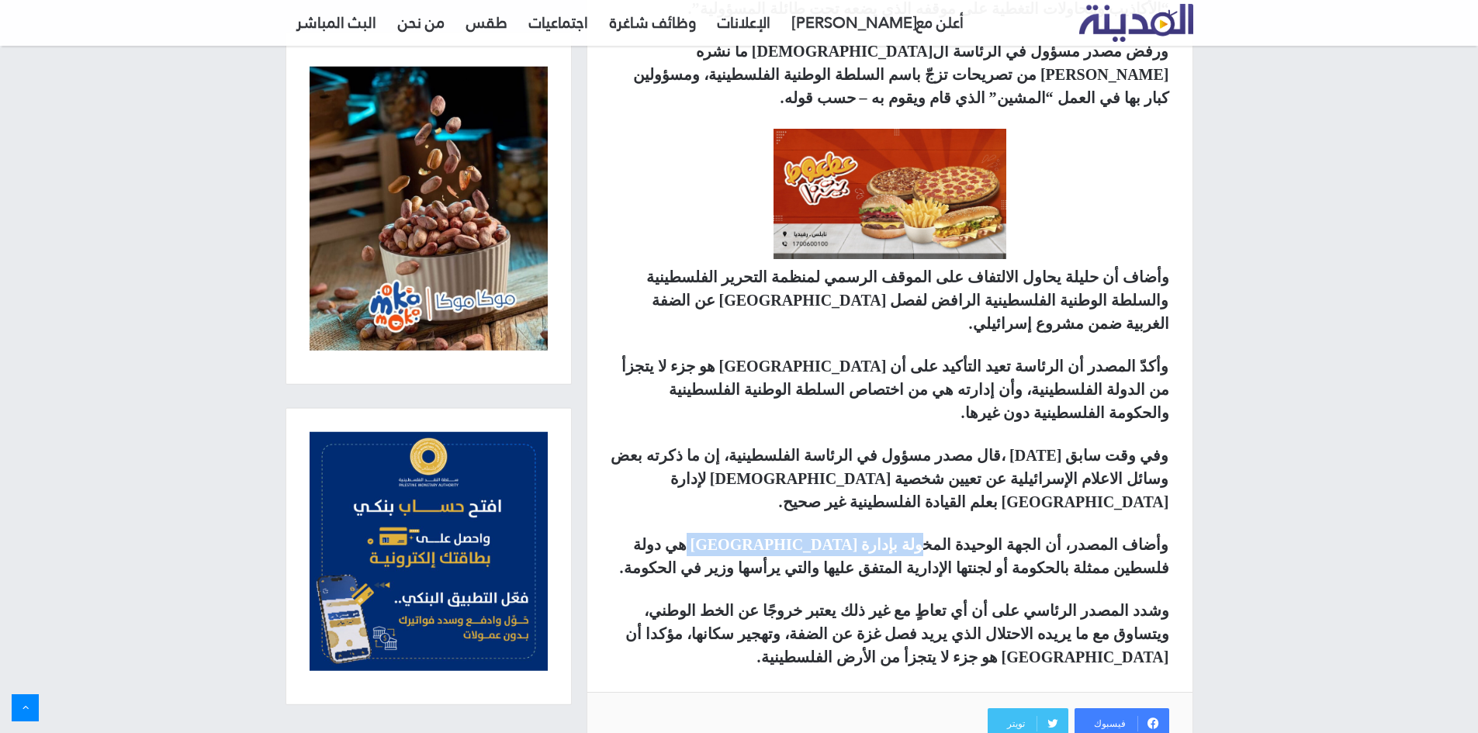
click at [972, 533] on p "وأضاف المصدر، أن الجهة الوحيدة المخولة بإدارة [GEOGRAPHIC_DATA] هي دولة فلسطين …" at bounding box center [890, 556] width 559 height 47
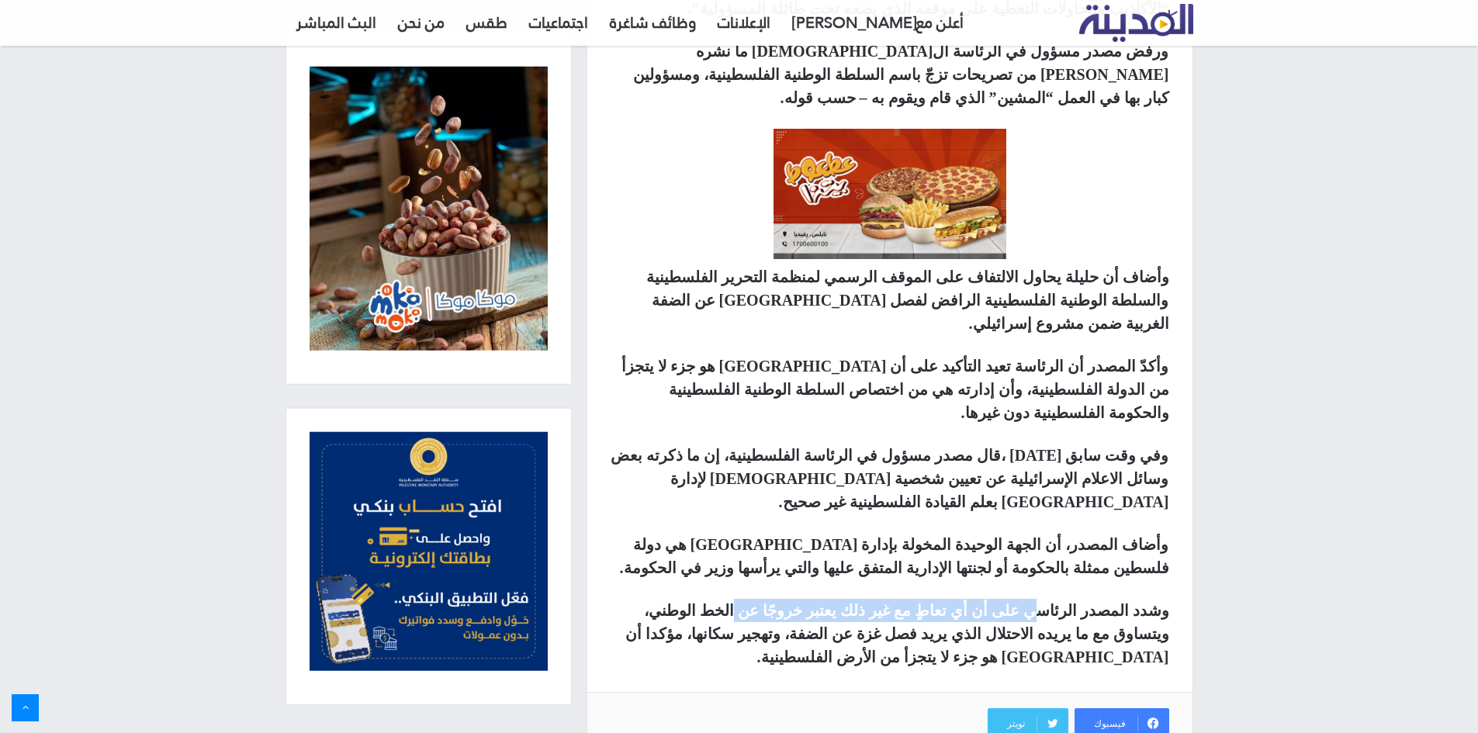
drag, startPoint x: 1049, startPoint y: 516, endPoint x: 807, endPoint y: 507, distance: 242.3
click at [812, 599] on p "وشدد المصدر الرئاسي على أن أي تعاطٍ مع غير ذلك يعتبر خروجًا عن الخط الوطني، ويت…" at bounding box center [890, 634] width 559 height 70
click at [875, 602] on strong "وشدد المصدر الرئاسي على أن أي تعاطٍ مع غير ذلك يعتبر خروجًا عن الخط الوطني، ويت…" at bounding box center [897, 634] width 544 height 64
drag, startPoint x: 800, startPoint y: 509, endPoint x: 893, endPoint y: 526, distance: 94.7
click at [893, 602] on strong "وشدد المصدر الرئاسي على أن أي تعاطٍ مع غير ذلك يعتبر خروجًا عن الخط الوطني، ويت…" at bounding box center [897, 634] width 544 height 64
